Goal: Task Accomplishment & Management: Manage account settings

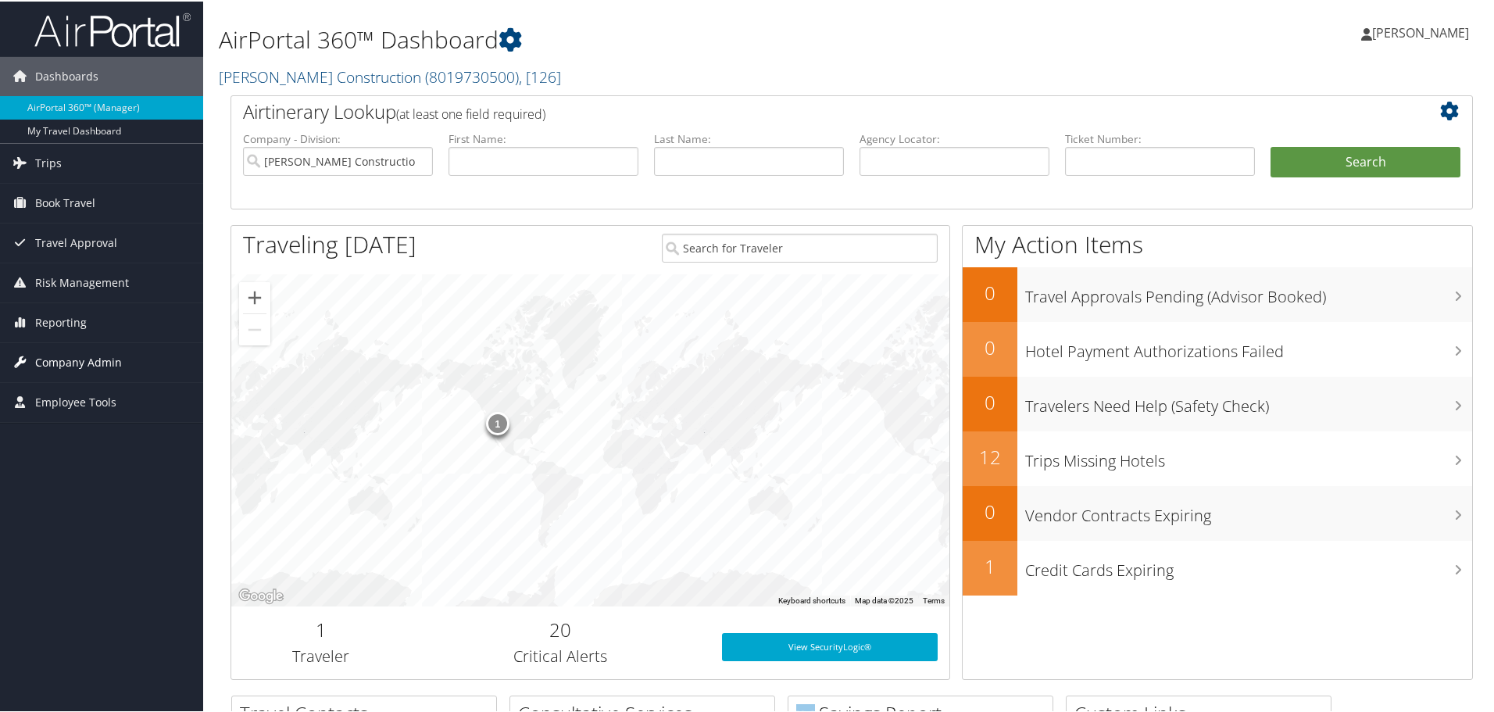
click at [71, 357] on span "Company Admin" at bounding box center [78, 360] width 87 height 39
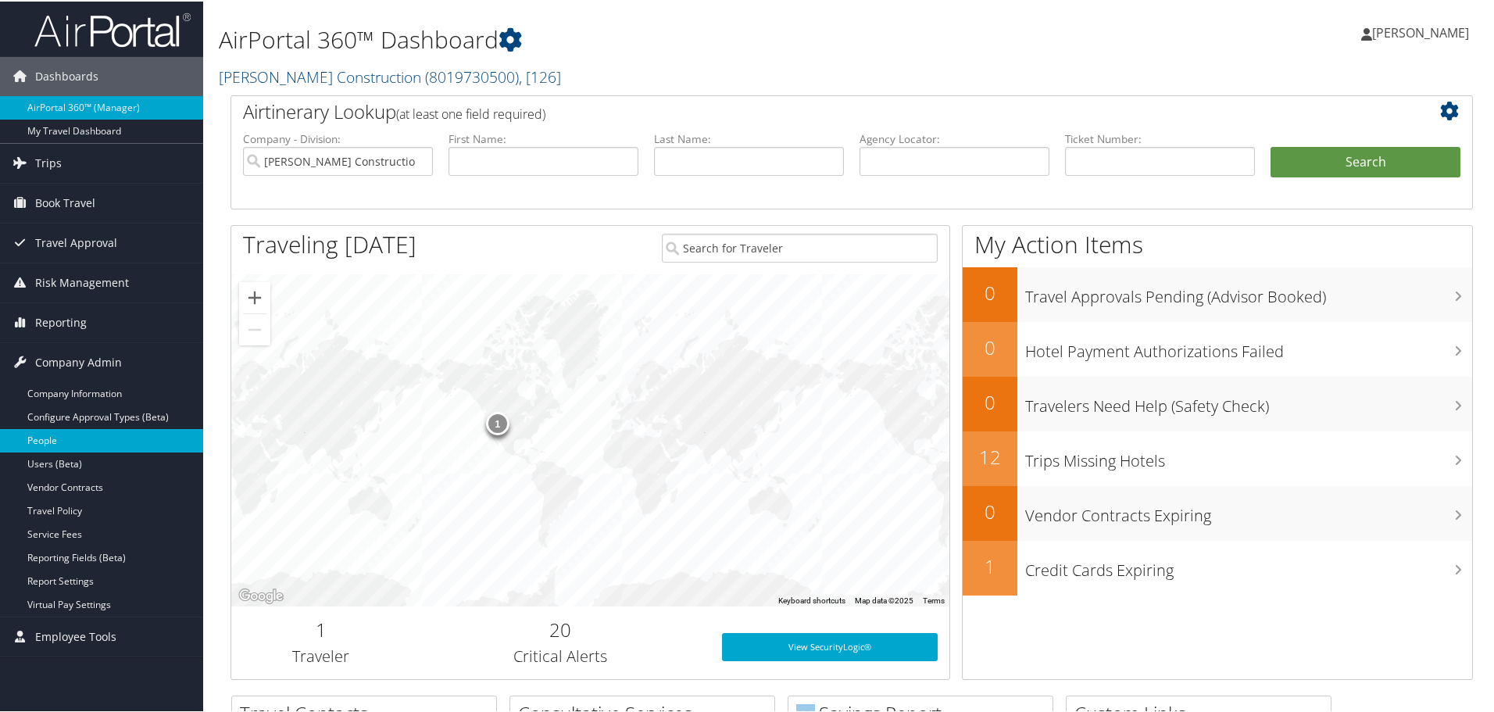
click at [51, 439] on link "People" at bounding box center [101, 438] width 203 height 23
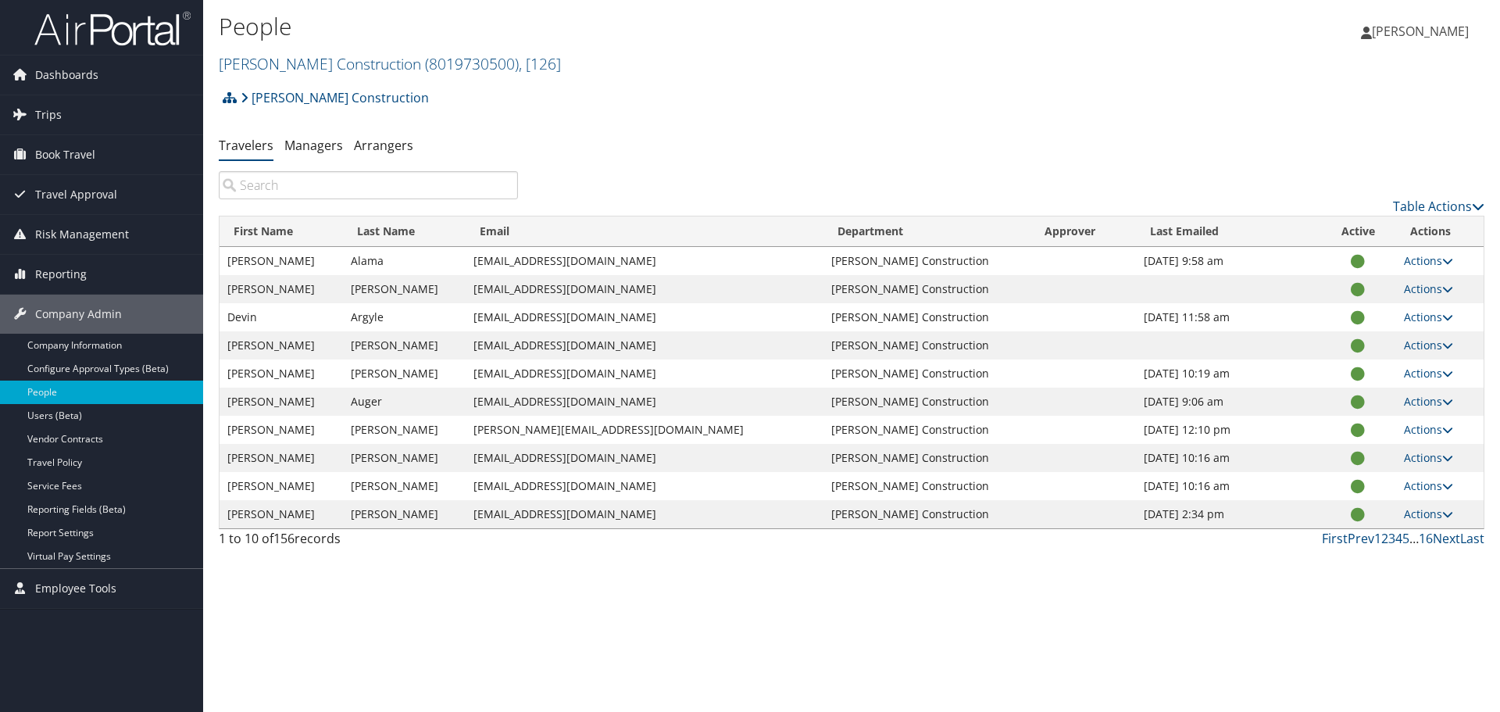
click at [334, 178] on input "search" at bounding box center [368, 185] width 299 height 28
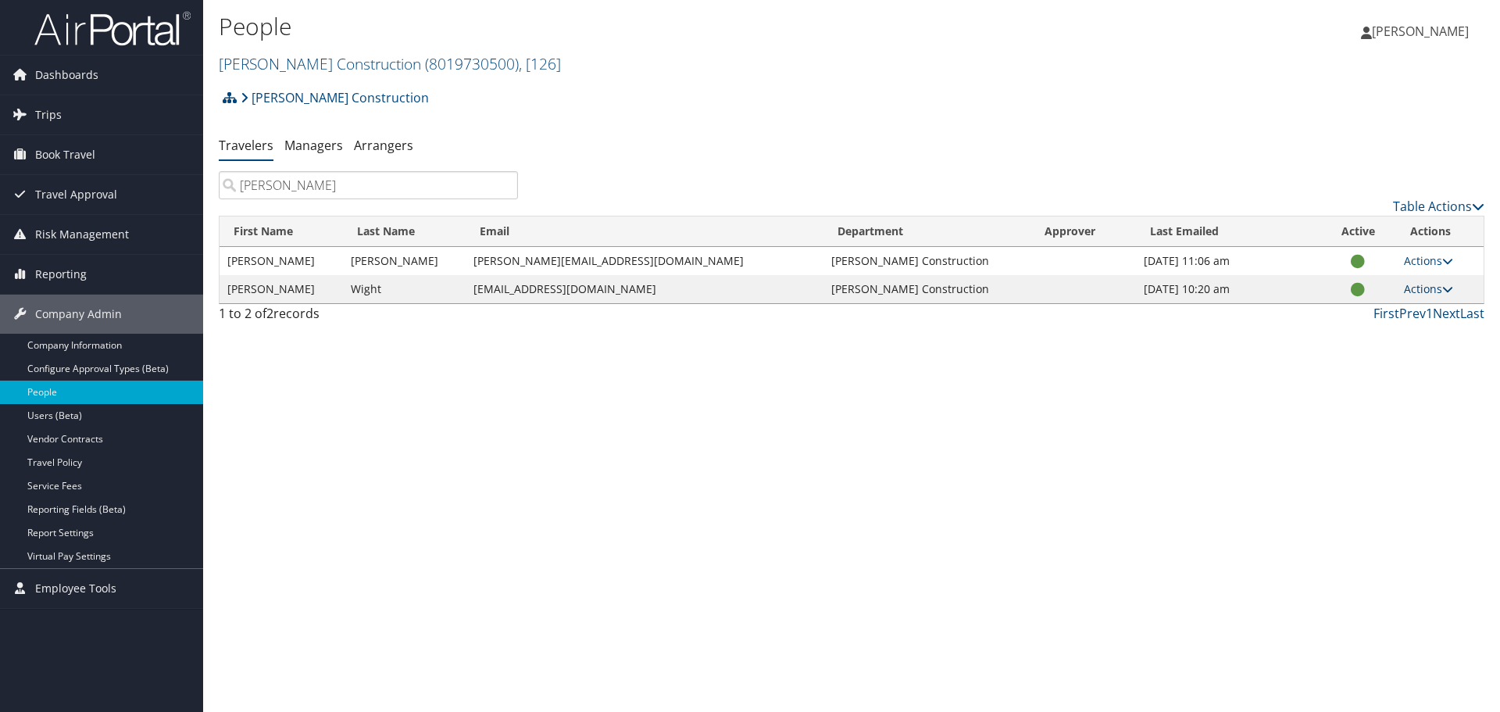
type input "jon"
click at [1427, 289] on link "Actions" at bounding box center [1428, 288] width 49 height 15
click at [1405, 337] on link "View Profile" at bounding box center [1377, 338] width 144 height 27
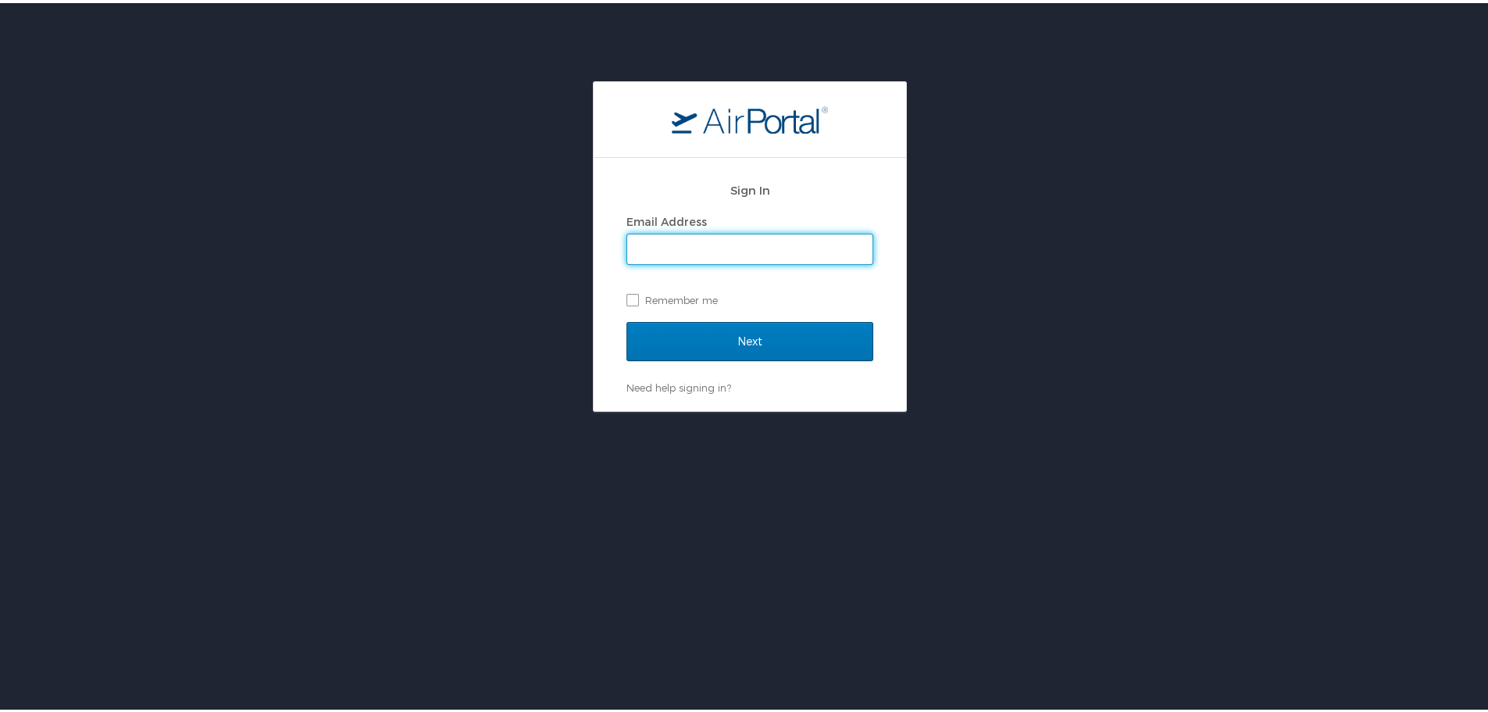
type input "amock@jacobsenconstruction.com"
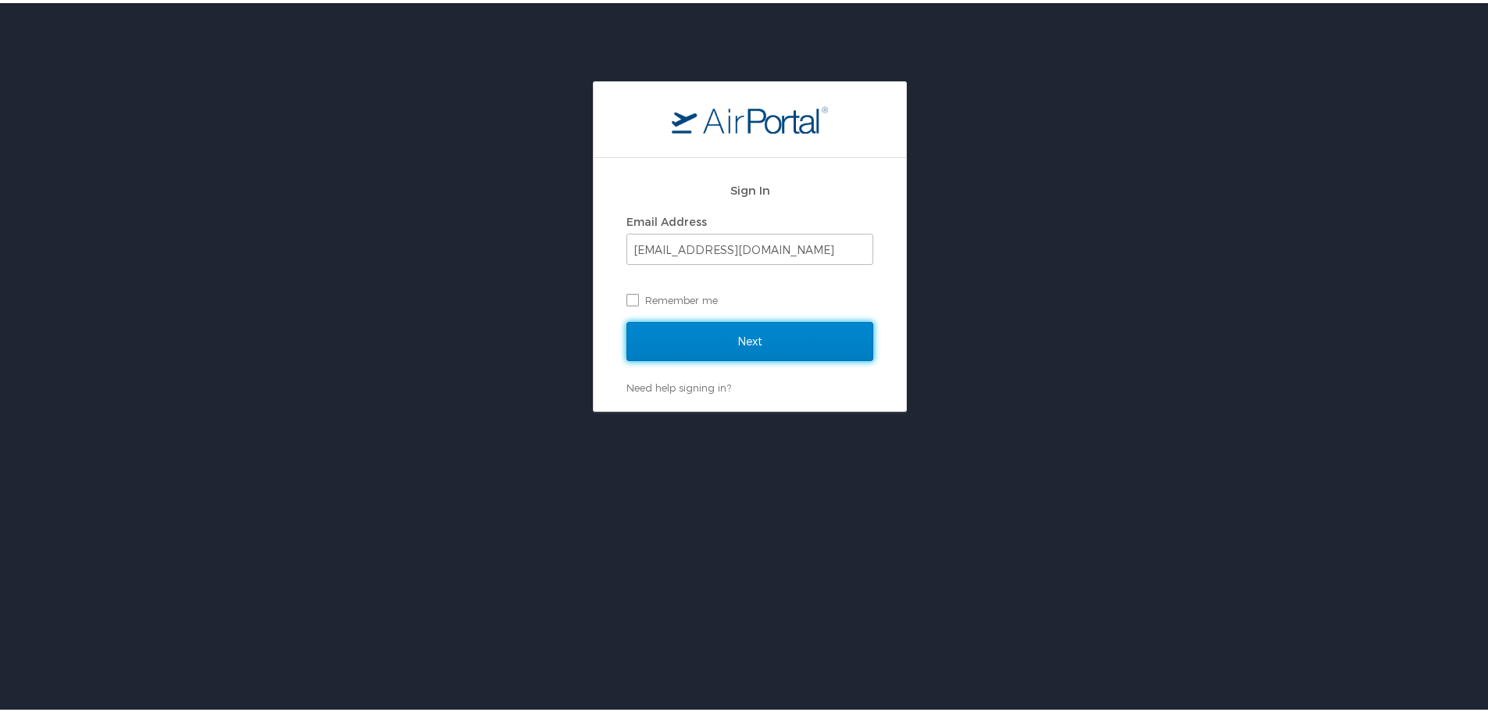
click at [721, 328] on input "Next" at bounding box center [750, 338] width 247 height 39
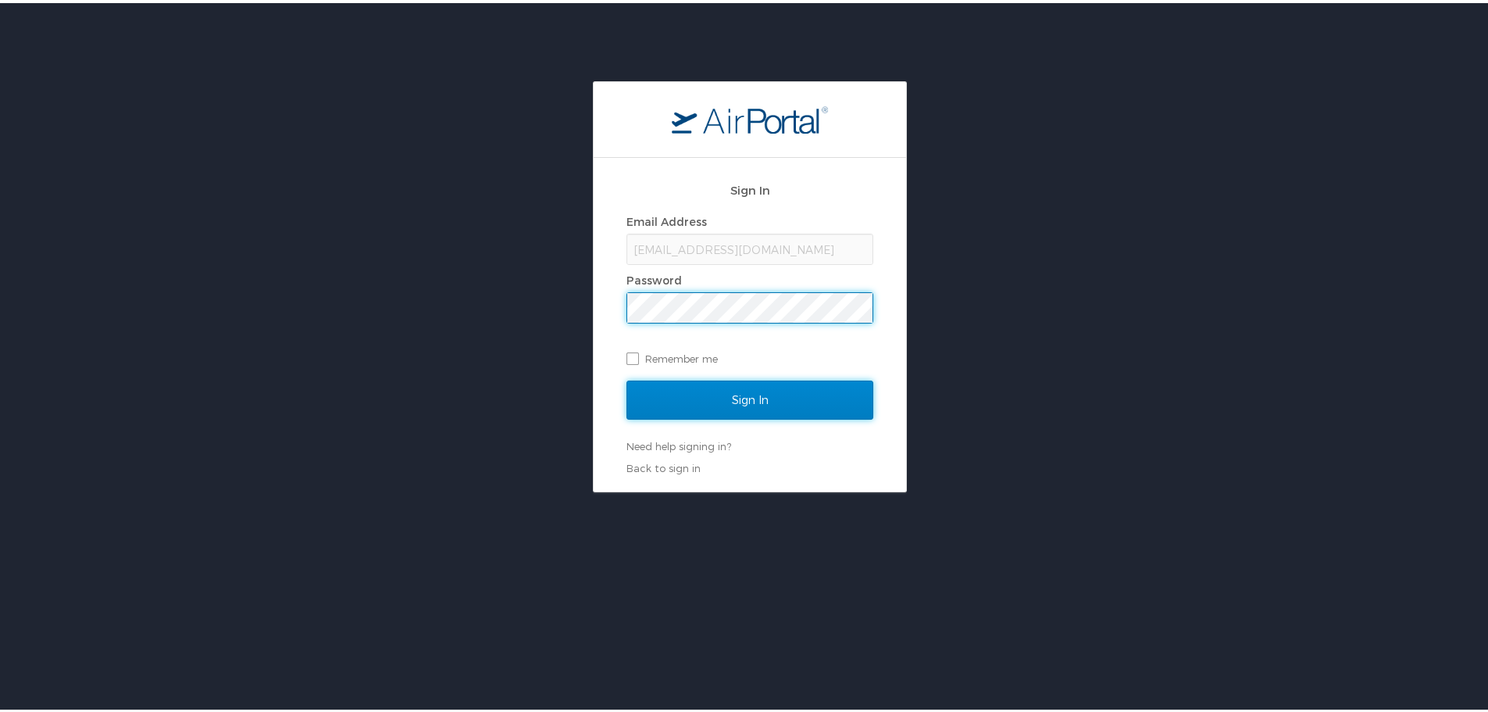
click at [752, 393] on input "Sign In" at bounding box center [750, 396] width 247 height 39
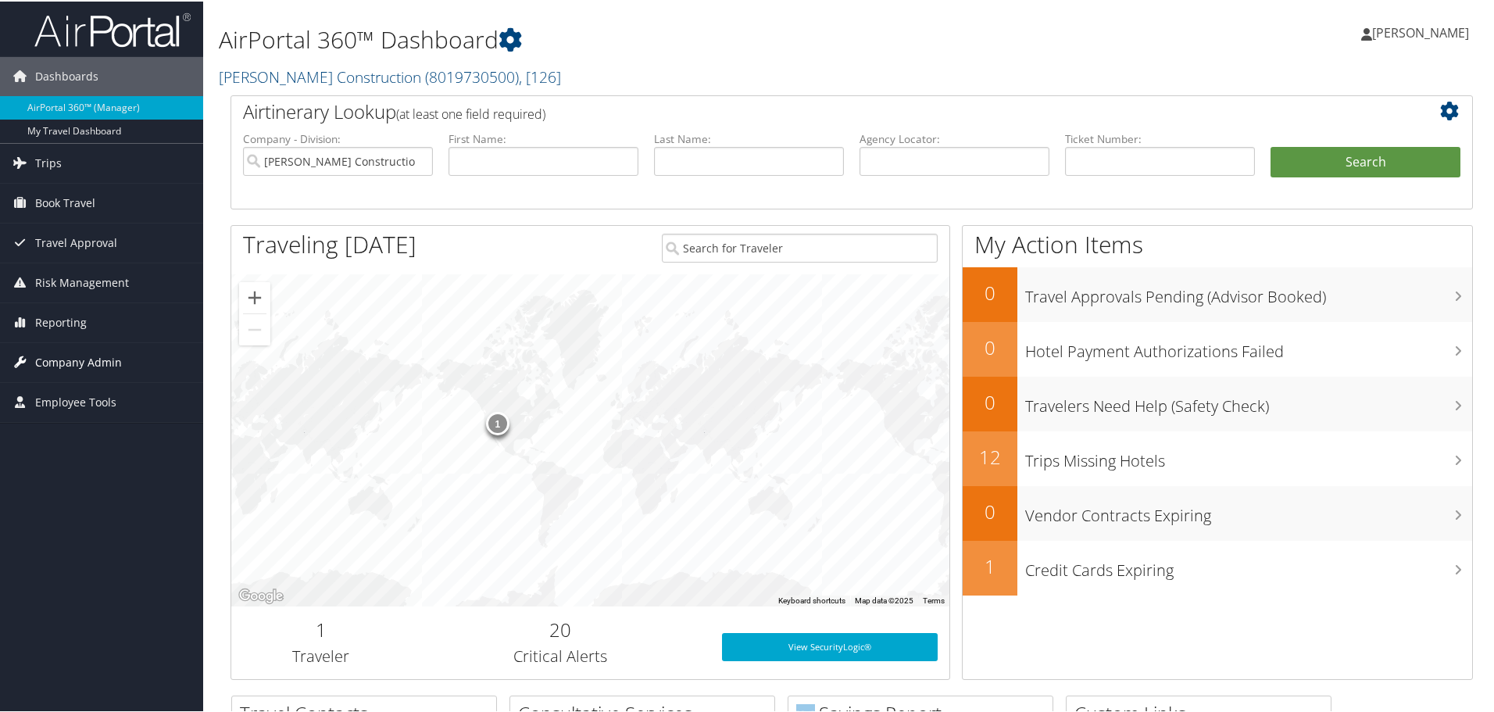
click at [122, 365] on link "Company Admin" at bounding box center [101, 360] width 203 height 39
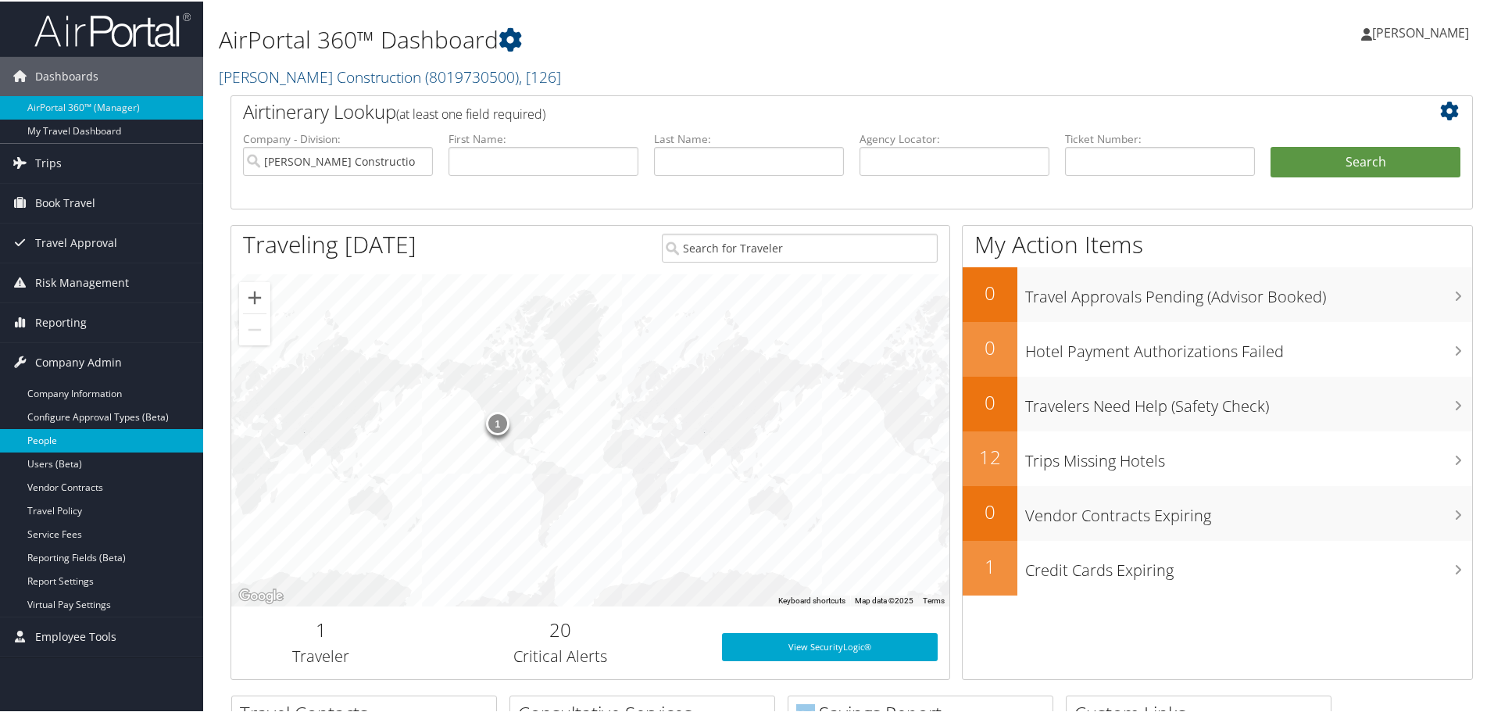
click at [43, 442] on link "People" at bounding box center [101, 438] width 203 height 23
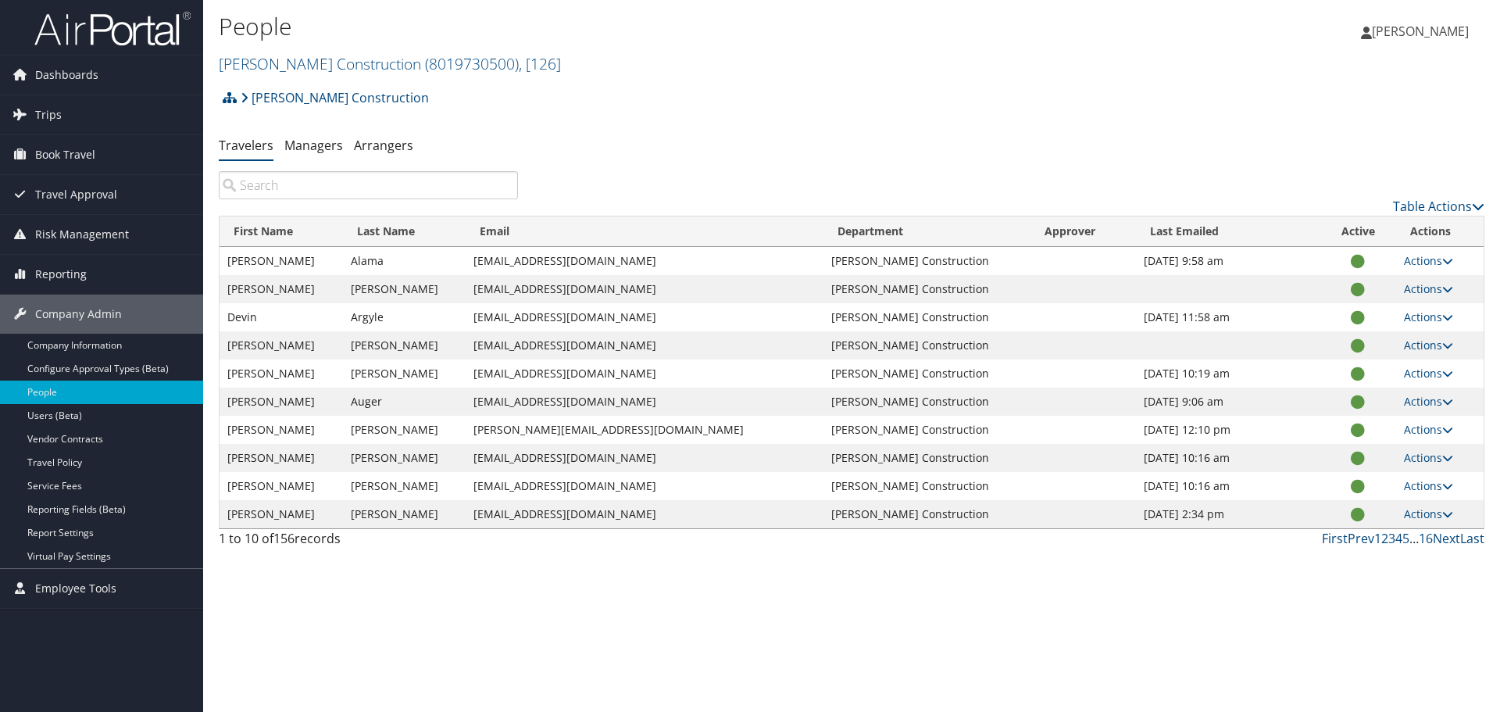
click at [345, 198] on input "search" at bounding box center [368, 185] width 299 height 28
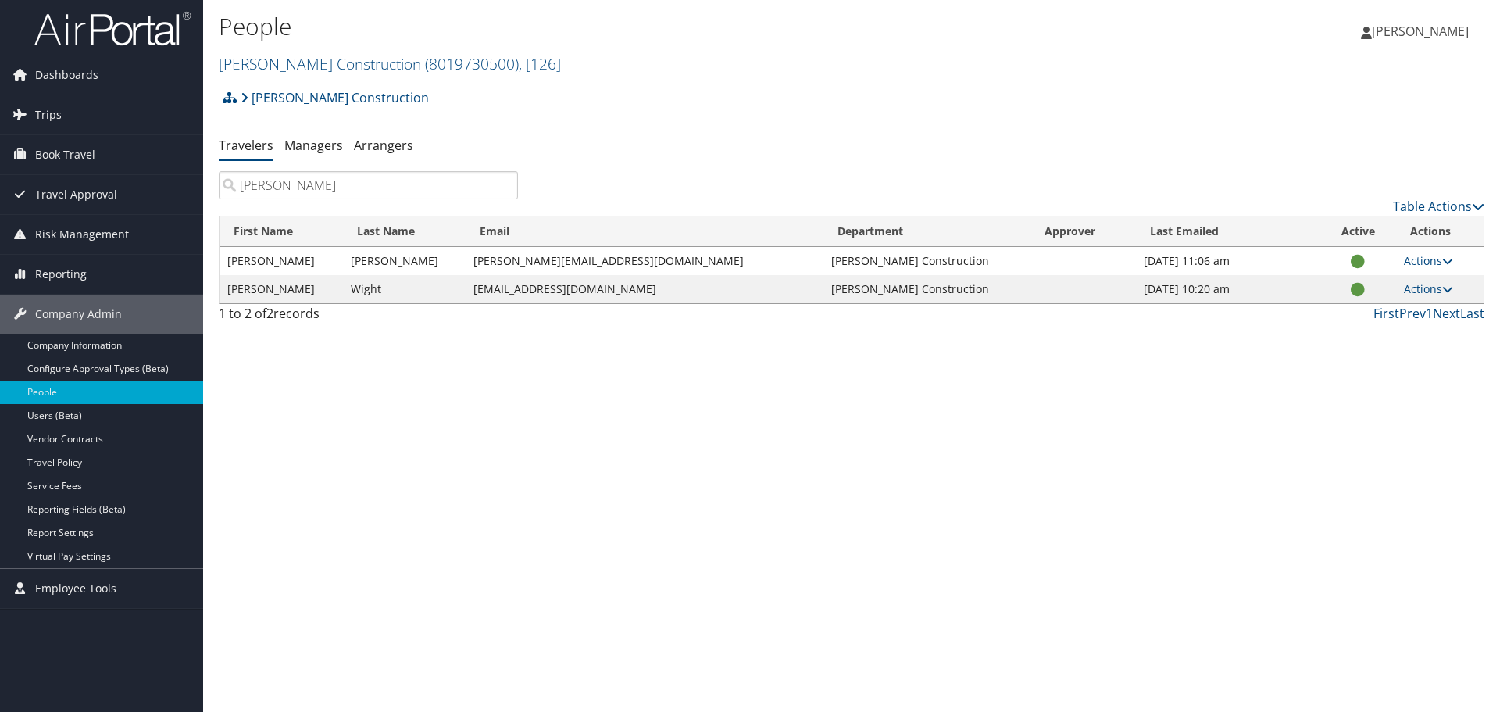
type input "jon"
click at [383, 294] on td "Wight" at bounding box center [404, 289] width 123 height 28
click at [375, 289] on td "Wight" at bounding box center [404, 289] width 123 height 28
click at [1419, 285] on link "Actions" at bounding box center [1428, 288] width 49 height 15
click at [1377, 318] on link "User Settings" at bounding box center [1377, 311] width 144 height 27
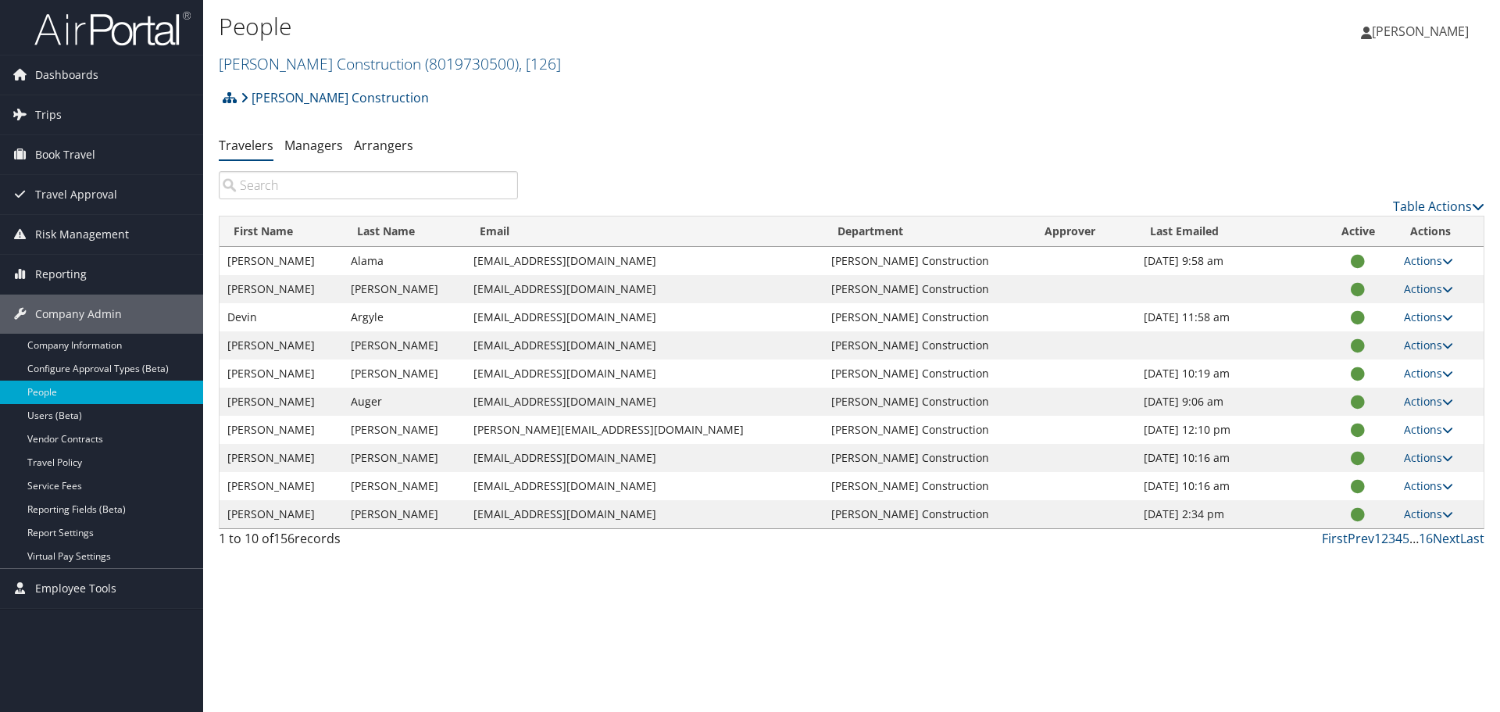
click at [346, 173] on input "search" at bounding box center [368, 185] width 299 height 28
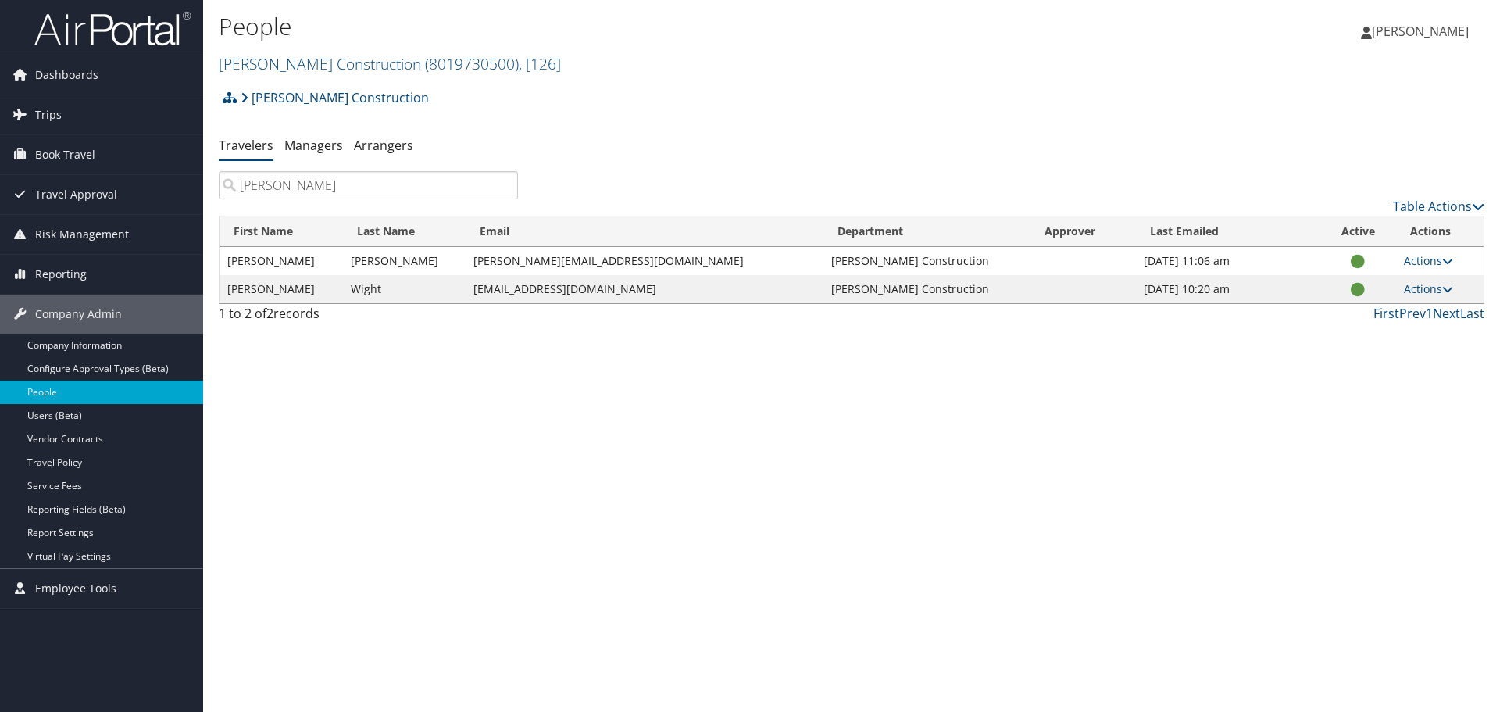
type input "jon"
click at [389, 284] on td "Wight" at bounding box center [404, 289] width 123 height 28
click at [1412, 284] on link "Actions" at bounding box center [1428, 288] width 49 height 15
click at [1395, 334] on link "View Profile" at bounding box center [1377, 338] width 144 height 27
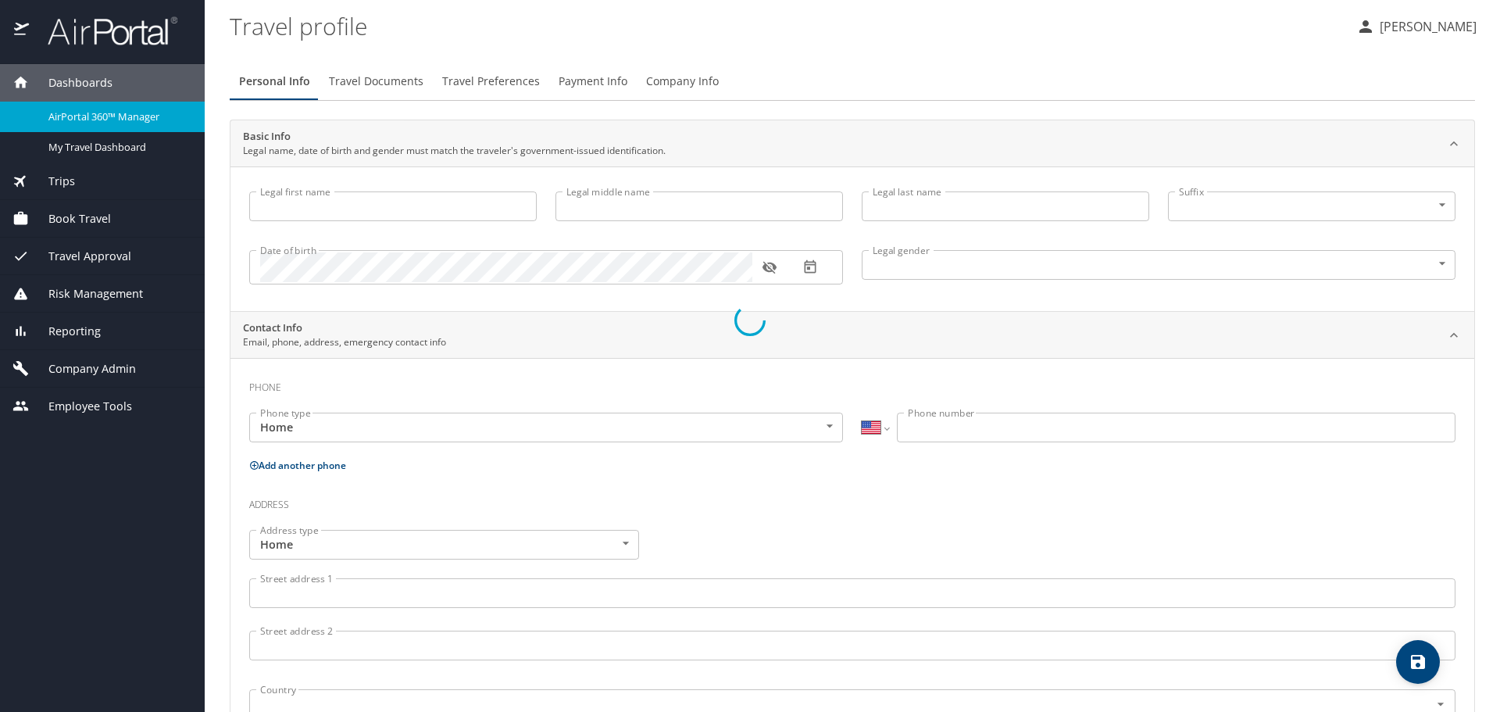
select select "US"
type input "Jonathan"
type input "C"
type input "Wight"
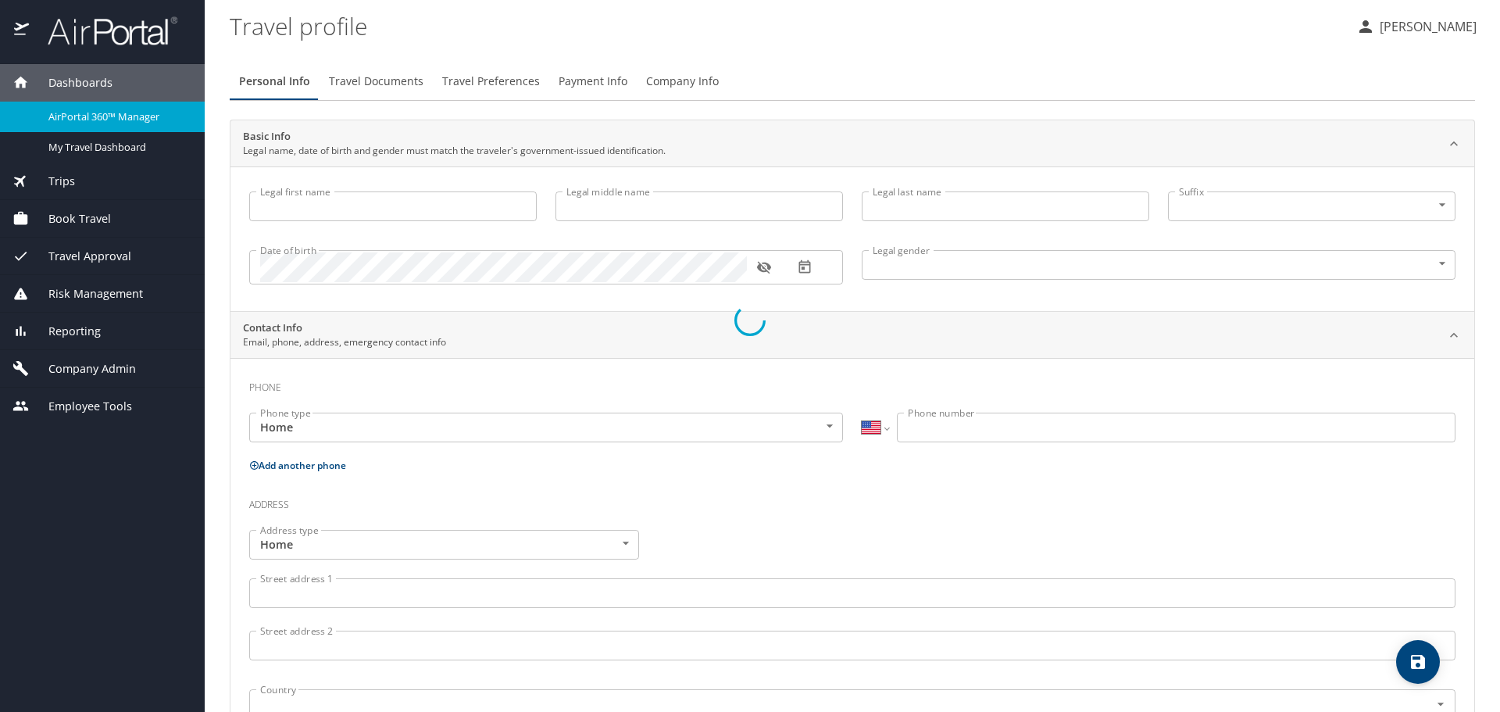
type input "Male"
select select "US"
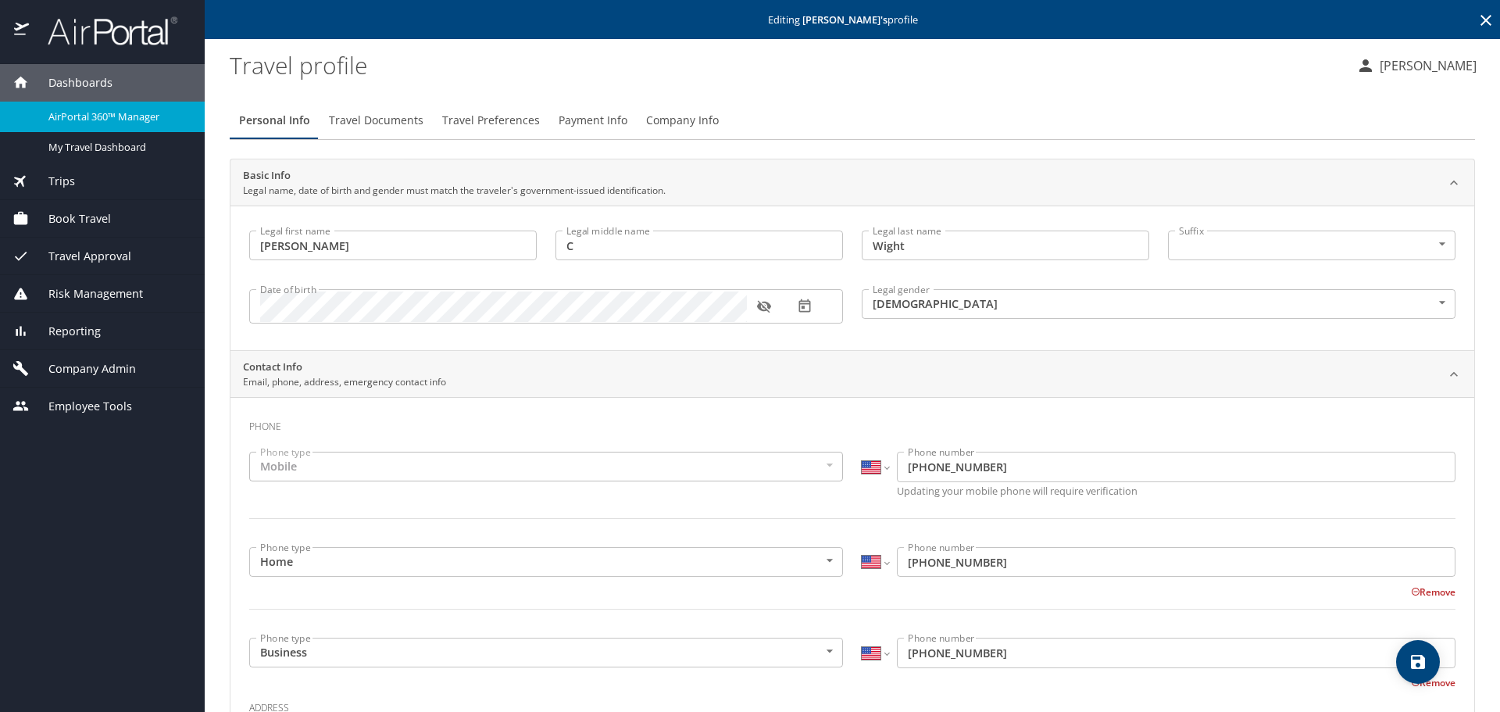
click at [64, 216] on span "Book Travel" at bounding box center [70, 218] width 82 height 17
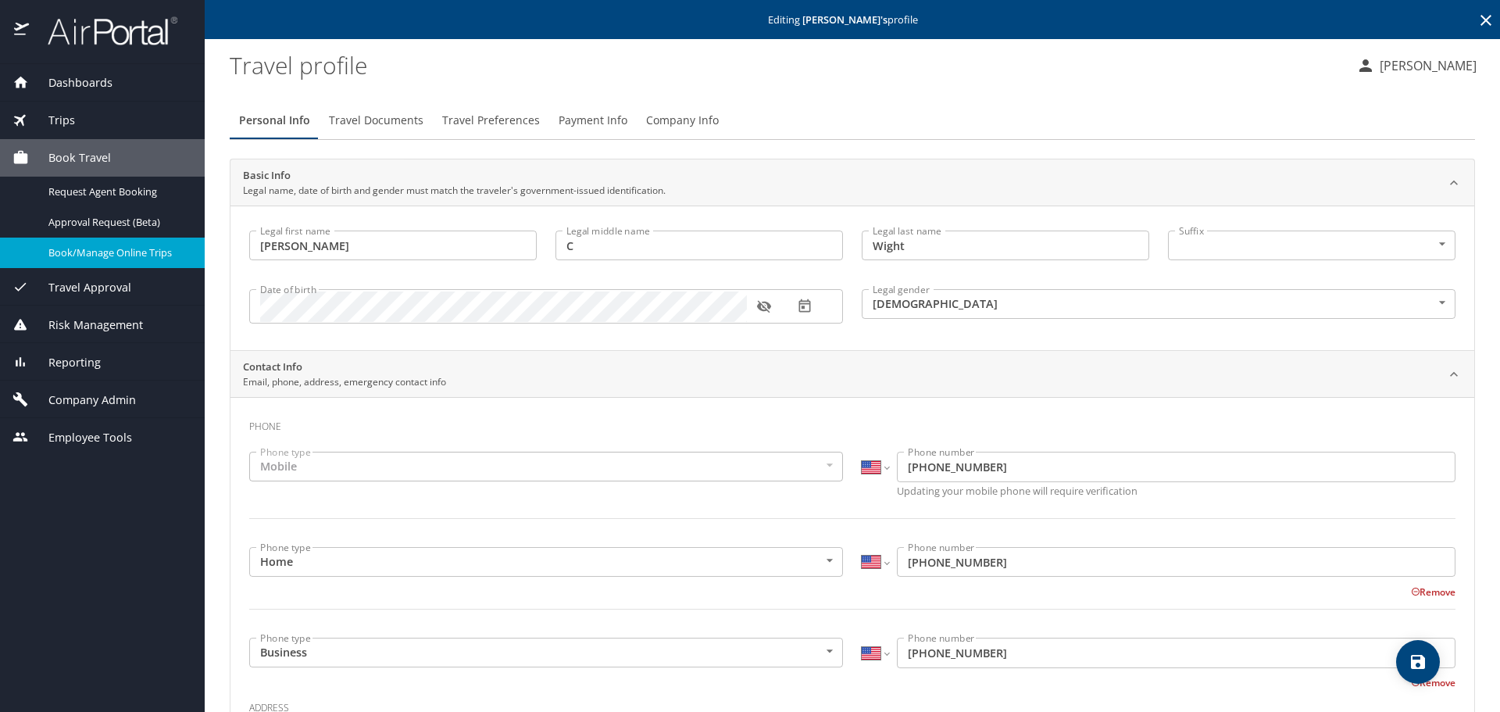
click at [125, 255] on span "Book/Manage Online Trips" at bounding box center [116, 252] width 137 height 15
